Goal: Navigation & Orientation: Find specific page/section

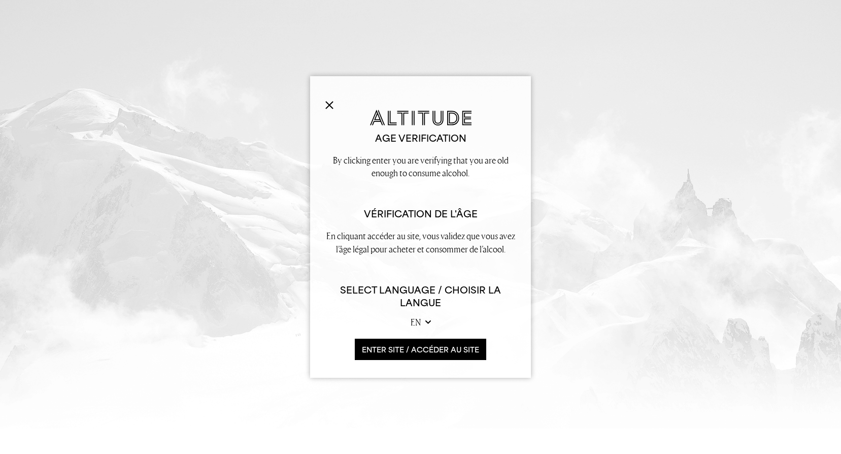
click at [312, 102] on div "Age verification By clicking enter you are verifying that you are old enough to…" at bounding box center [420, 227] width 221 height 302
click at [326, 105] on img at bounding box center [329, 105] width 8 height 8
click at [433, 351] on button "ENTER SITE / accéder au site" at bounding box center [420, 350] width 131 height 22
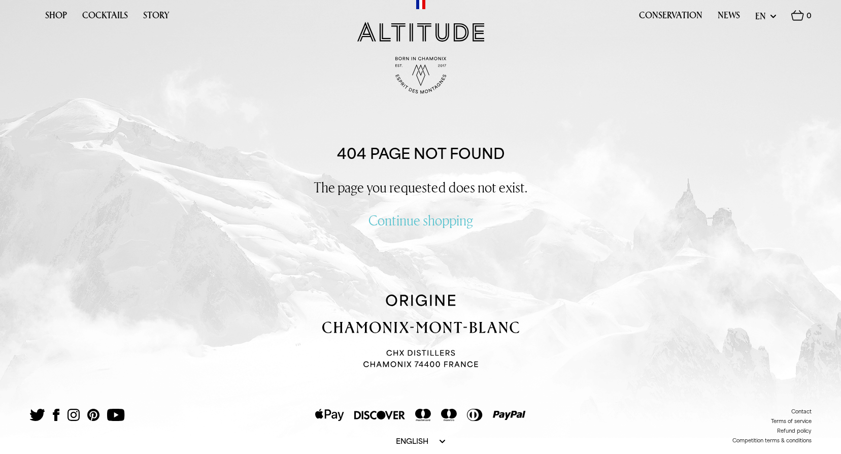
click at [67, 15] on ul "Shop Cocktails Story" at bounding box center [107, 17] width 124 height 18
click at [58, 16] on link "Shop" at bounding box center [56, 18] width 22 height 16
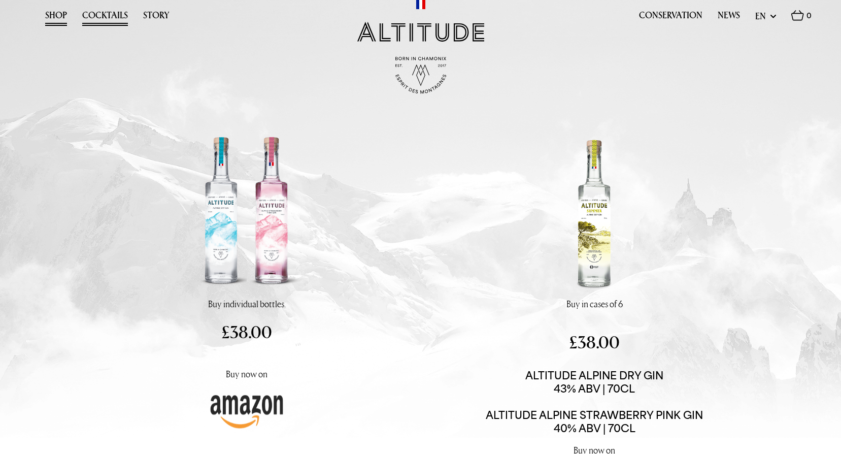
click at [97, 14] on link "Cocktails" at bounding box center [105, 18] width 46 height 16
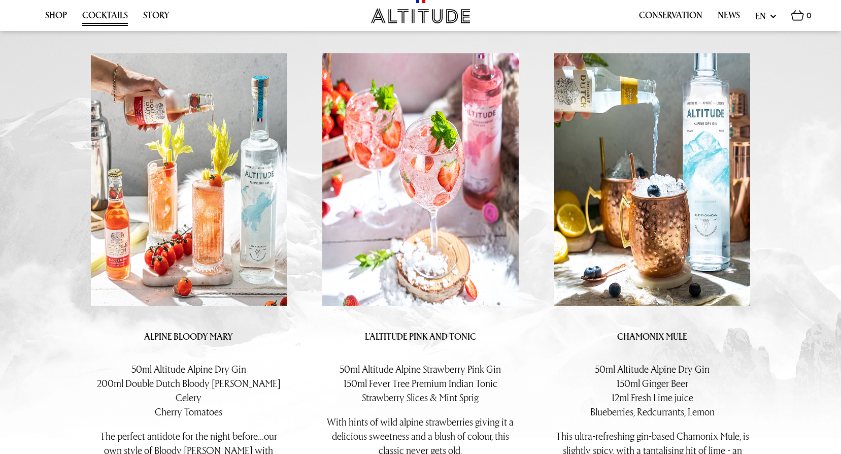
scroll to position [188, 0]
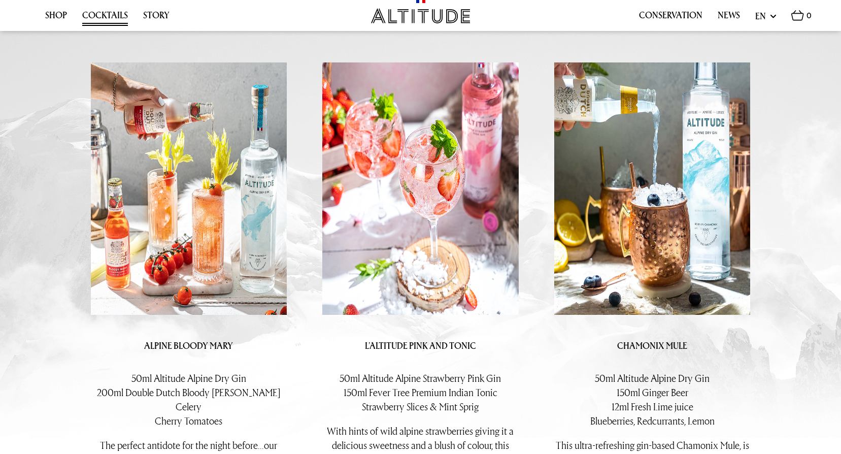
click at [761, 21] on select "en fr" at bounding box center [765, 16] width 21 height 13
select select "fr"
click at [755, 10] on select "en fr" at bounding box center [765, 16] width 21 height 13
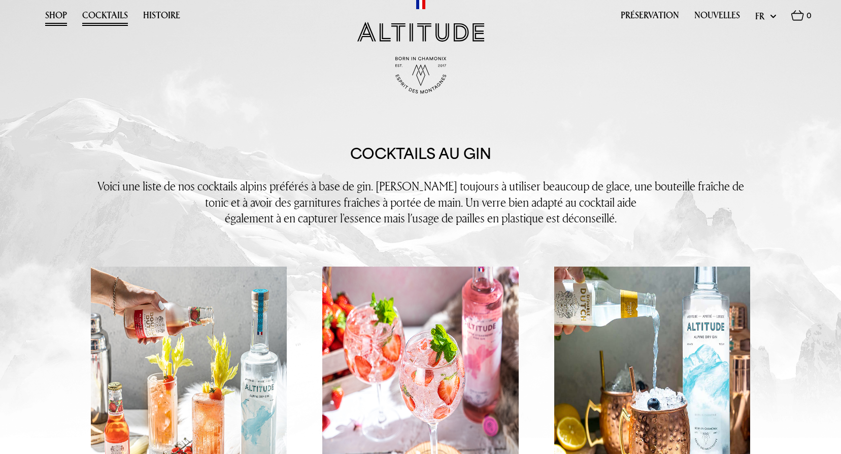
click at [47, 13] on link "Shop" at bounding box center [56, 18] width 22 height 16
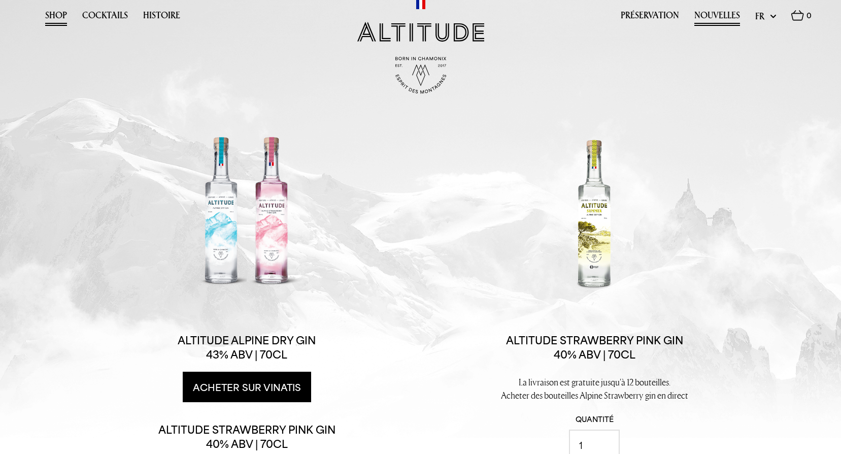
click at [723, 15] on link "Nouvelles" at bounding box center [717, 18] width 46 height 16
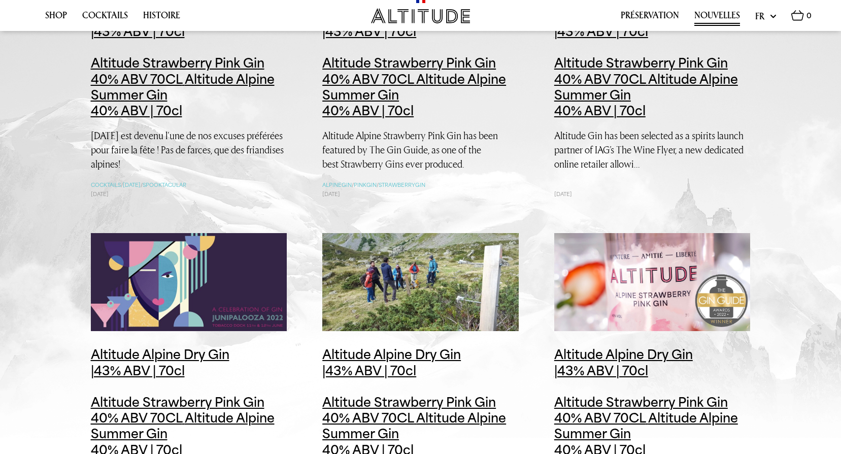
scroll to position [272, 0]
